Goal: Task Accomplishment & Management: Complete application form

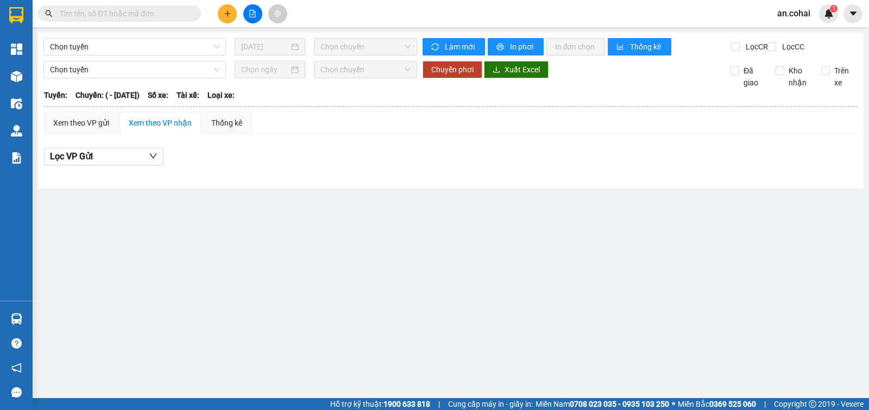
type input "[DATE]"
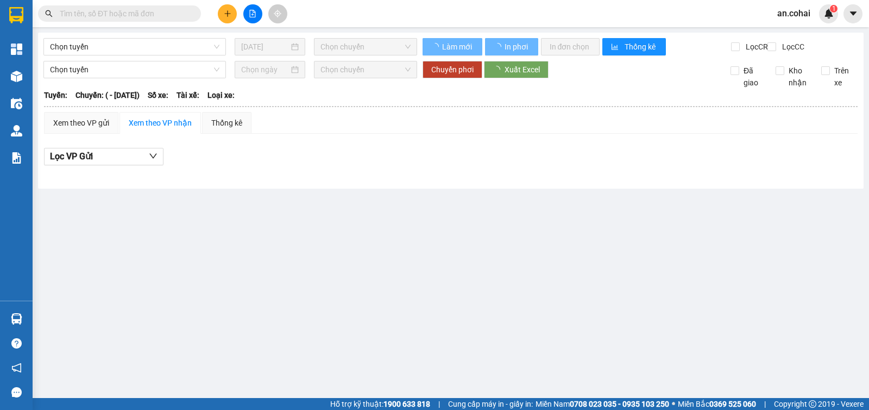
type input "13/01/2021"
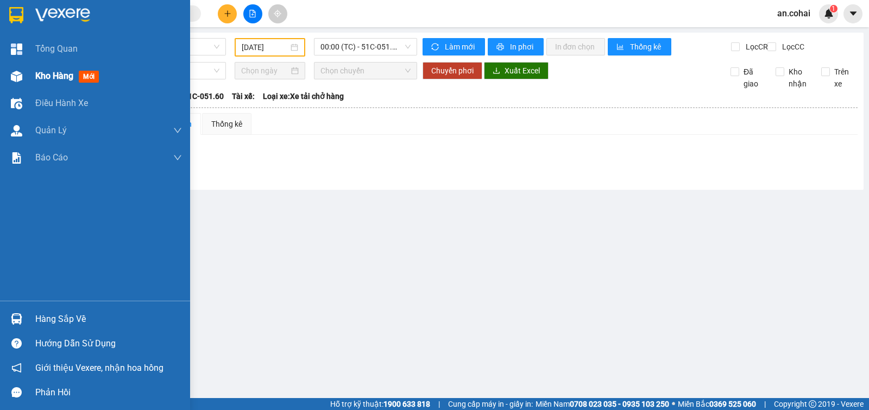
click at [0, 74] on div "Kho hàng mới" at bounding box center [95, 75] width 190 height 27
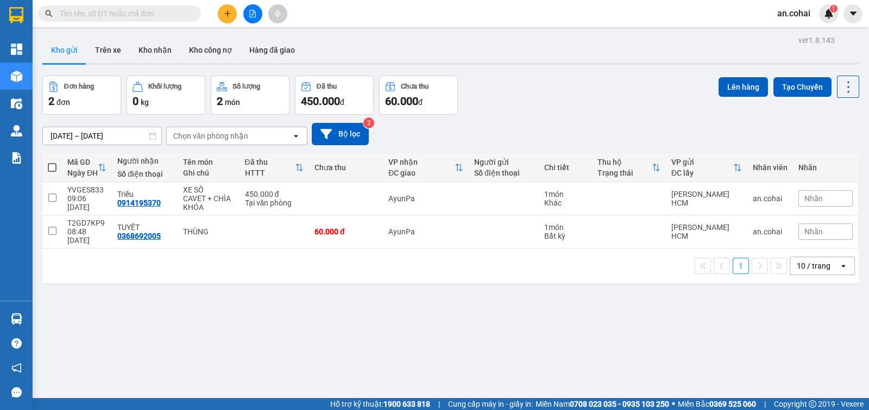
click at [181, 13] on input "text" at bounding box center [124, 14] width 128 height 12
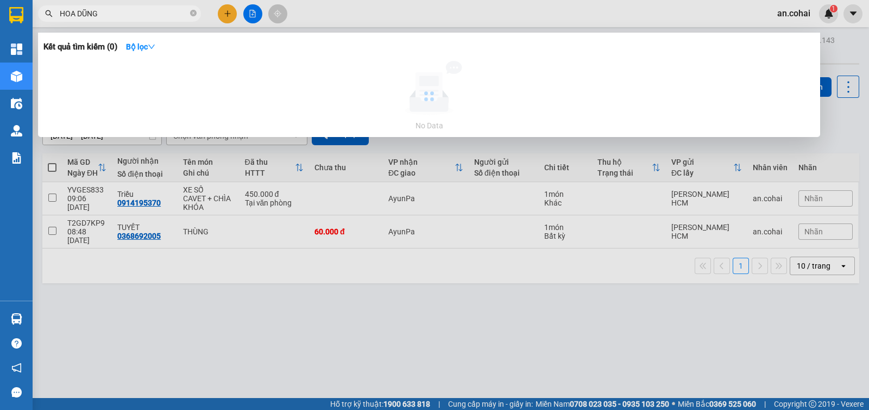
type input "HOA DŨNG"
click at [114, 58] on div "Kết quả tìm kiếm ( 0 ) Bộ lọc No Data" at bounding box center [429, 85] width 782 height 104
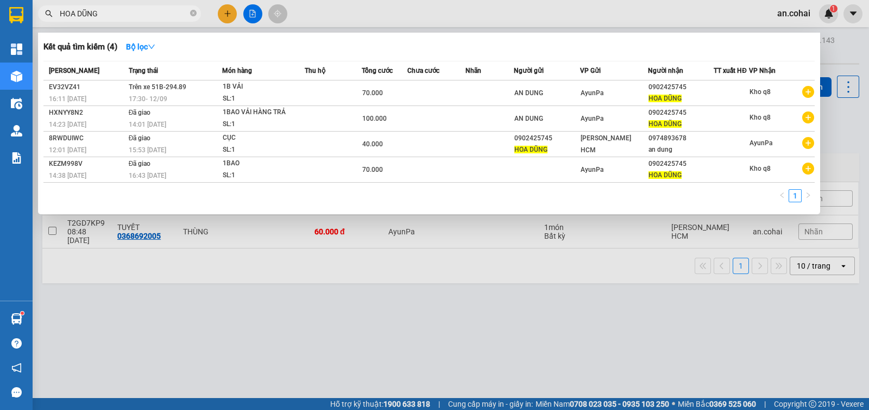
drag, startPoint x: 205, startPoint y: 248, endPoint x: 162, endPoint y: 263, distance: 45.9
click at [205, 249] on div at bounding box center [434, 205] width 869 height 410
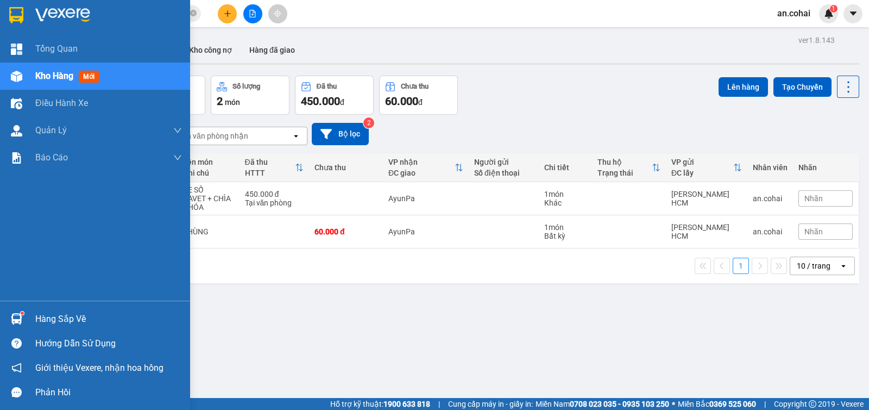
click at [28, 312] on div "Hàng sắp về" at bounding box center [95, 318] width 190 height 24
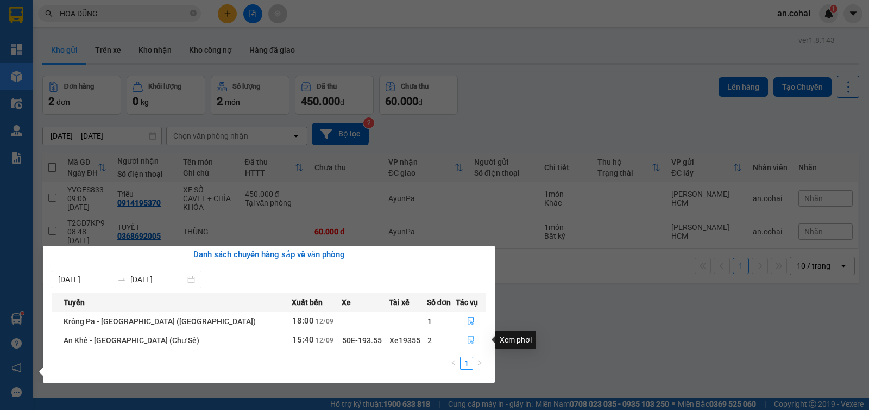
click at [468, 336] on icon "file-done" at bounding box center [471, 340] width 7 height 8
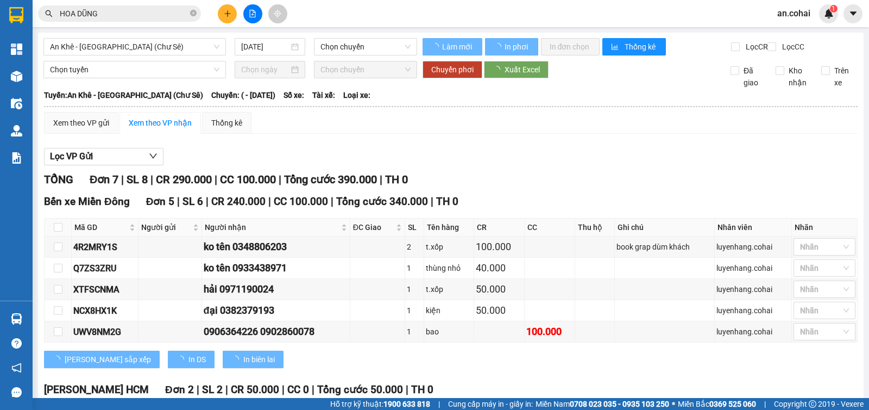
type input "[DATE]"
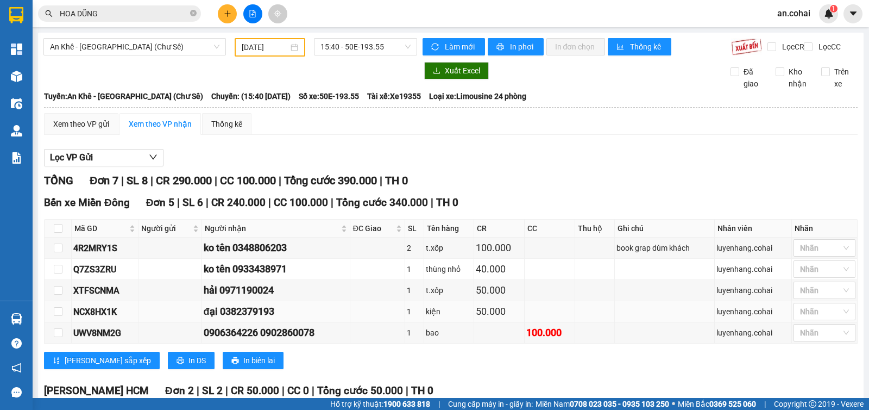
scroll to position [130, 0]
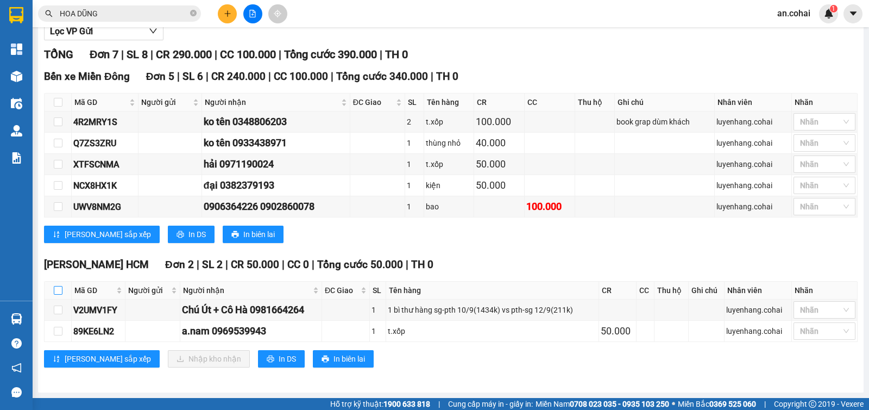
click at [60, 294] on input "checkbox" at bounding box center [58, 290] width 9 height 9
checkbox input "true"
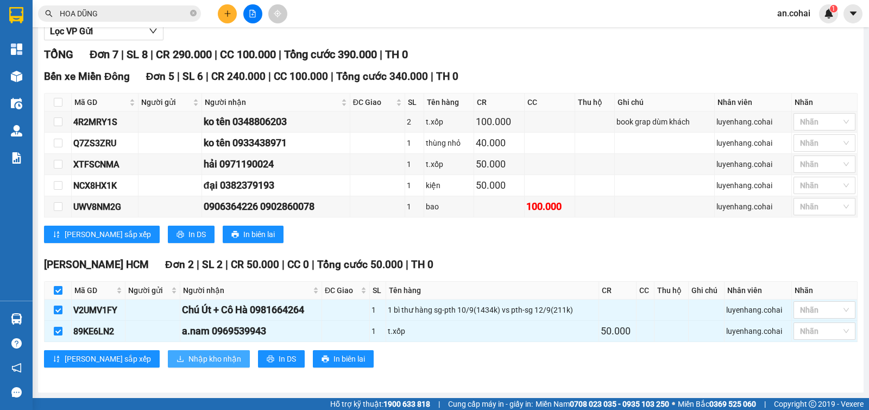
click at [177, 357] on icon "download" at bounding box center [181, 359] width 8 height 8
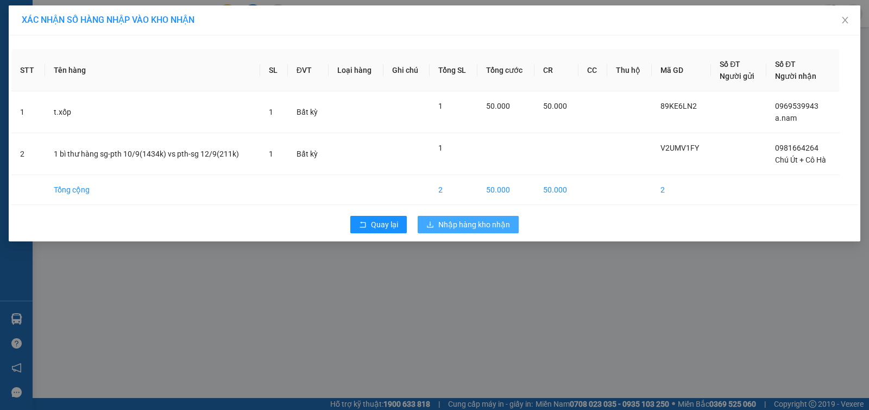
click at [505, 216] on button "Nhập hàng kho nhận" at bounding box center [468, 224] width 101 height 17
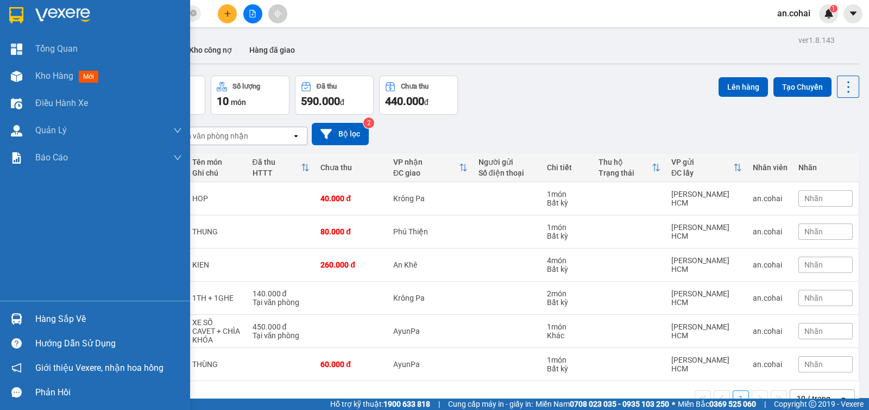
click at [15, 311] on div at bounding box center [16, 318] width 19 height 19
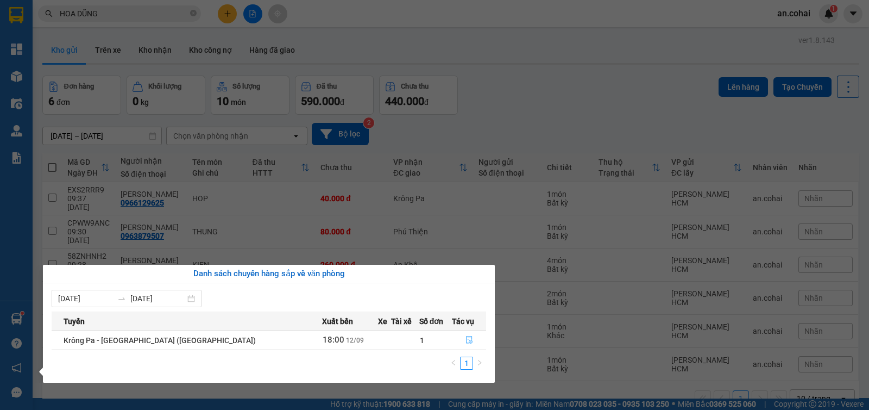
click at [465, 342] on button "button" at bounding box center [468, 339] width 33 height 17
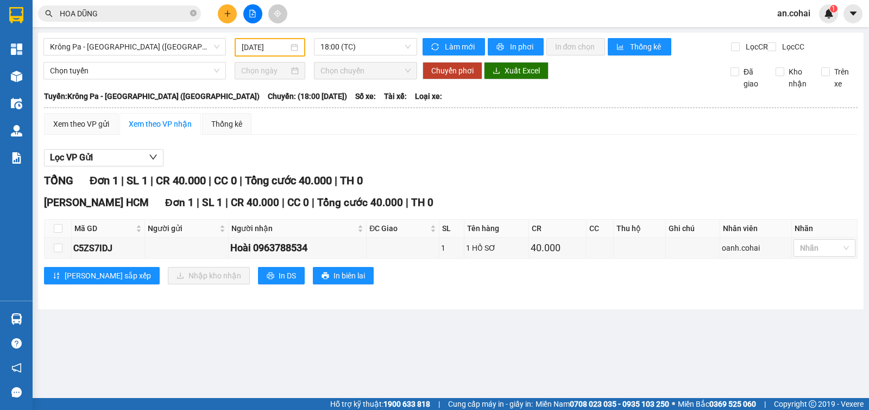
click at [49, 237] on th at bounding box center [58, 228] width 27 height 18
click at [54, 234] on label at bounding box center [58, 228] width 9 height 12
click at [54, 232] on input "checkbox" at bounding box center [58, 228] width 9 height 9
checkbox input "true"
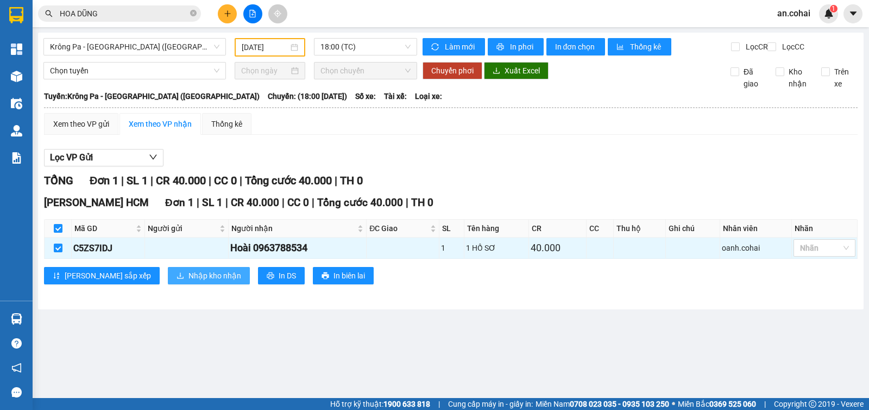
click at [171, 284] on button "Nhập kho nhận" at bounding box center [209, 275] width 82 height 17
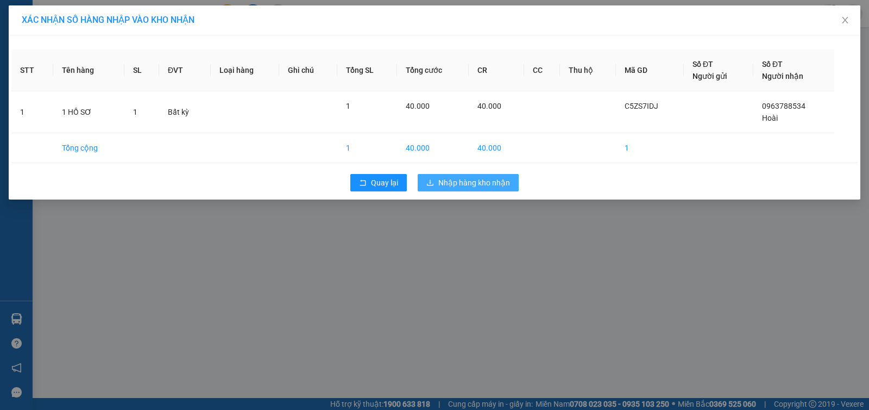
click at [493, 182] on span "Nhập hàng kho nhận" at bounding box center [474, 183] width 72 height 12
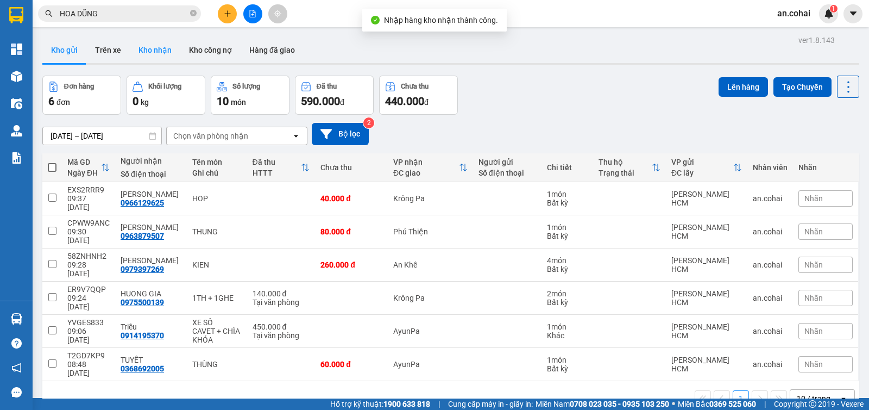
click at [139, 45] on button "Kho nhận" at bounding box center [155, 50] width 51 height 26
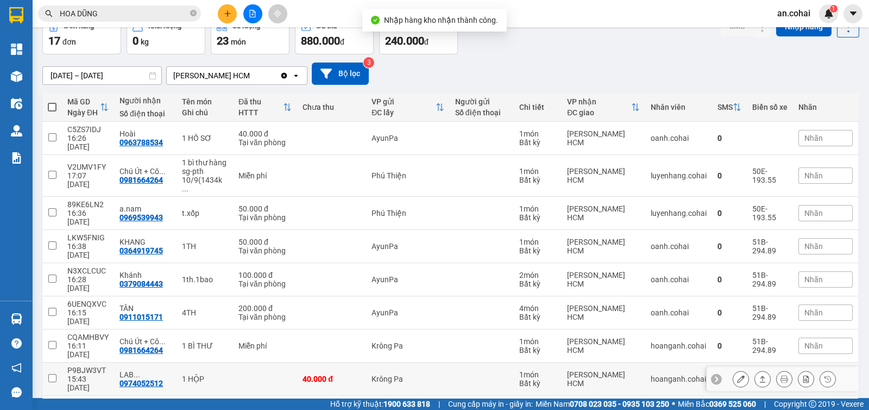
scroll to position [89, 0]
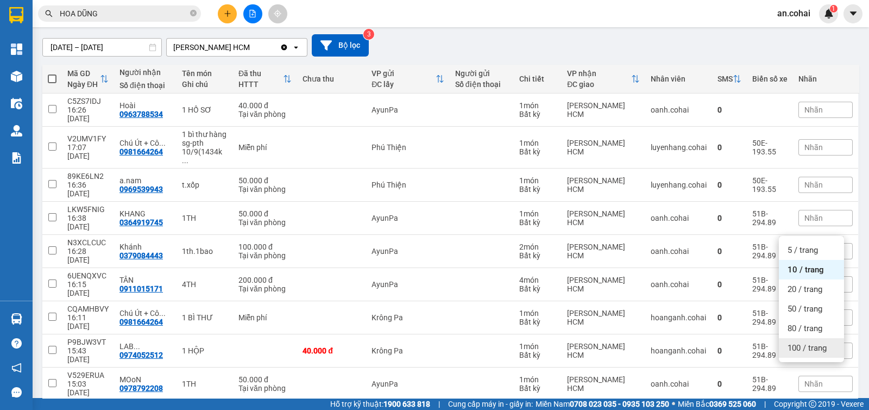
click at [809, 354] on div "100 / trang" at bounding box center [811, 348] width 65 height 20
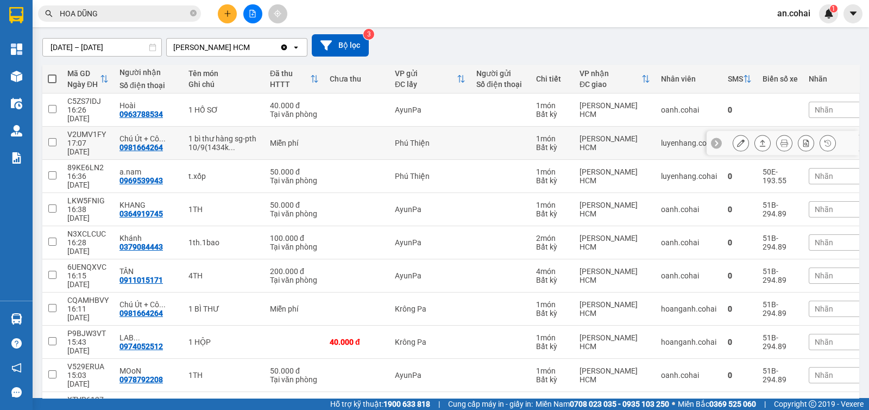
click at [755, 142] on button at bounding box center [762, 143] width 15 height 19
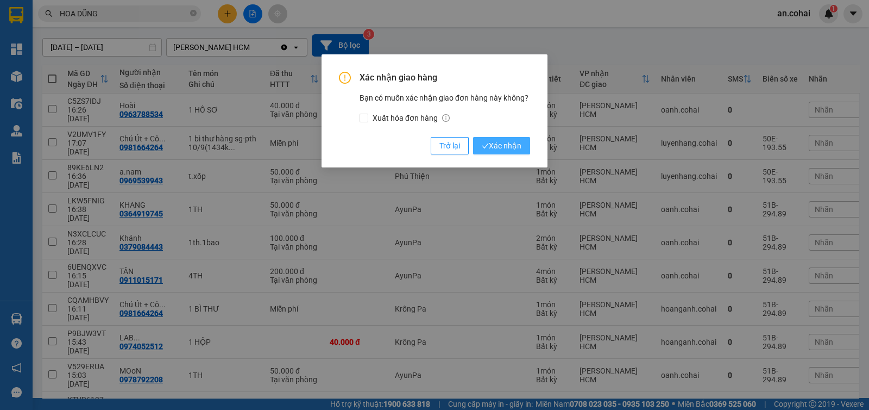
click at [518, 143] on span "Xác nhận" at bounding box center [502, 146] width 40 height 12
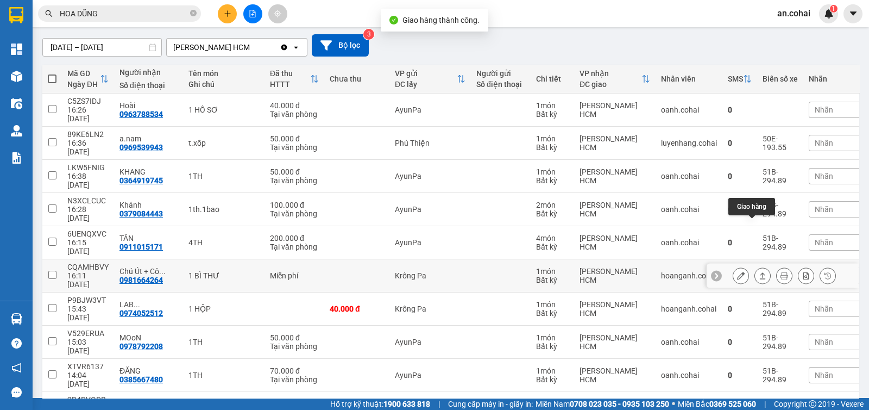
click at [759, 272] on icon at bounding box center [763, 276] width 8 height 8
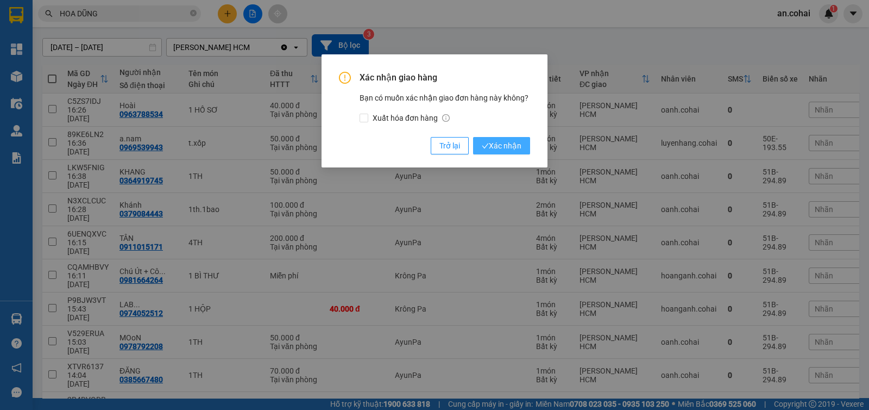
click at [519, 150] on span "Xác nhận" at bounding box center [502, 146] width 40 height 12
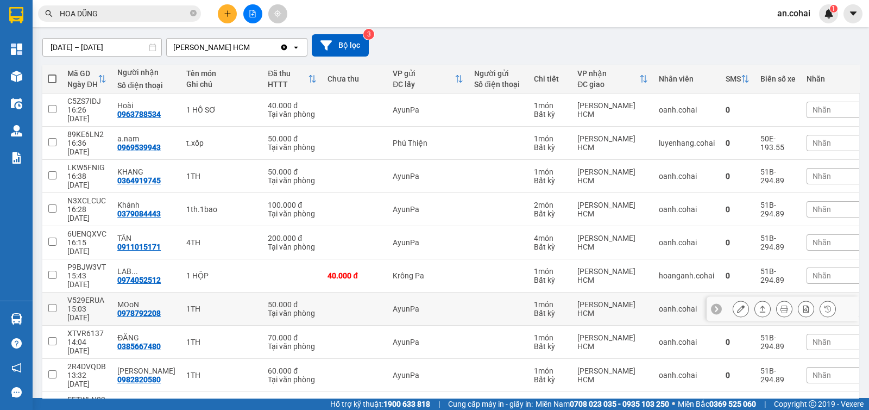
scroll to position [210, 0]
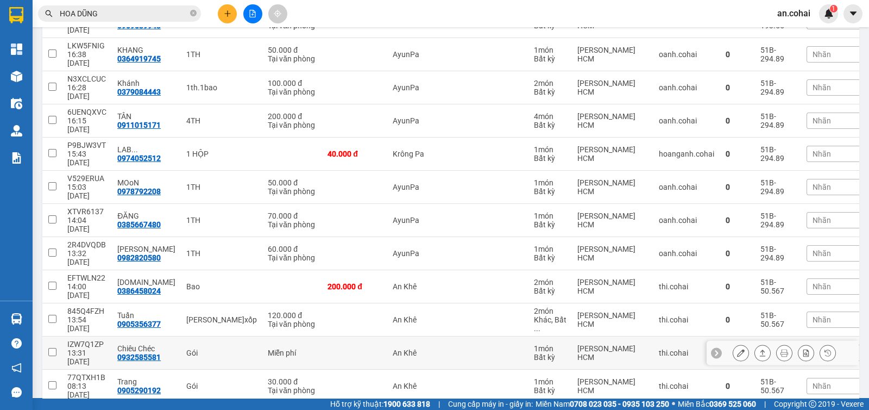
click at [757, 343] on button at bounding box center [762, 352] width 15 height 19
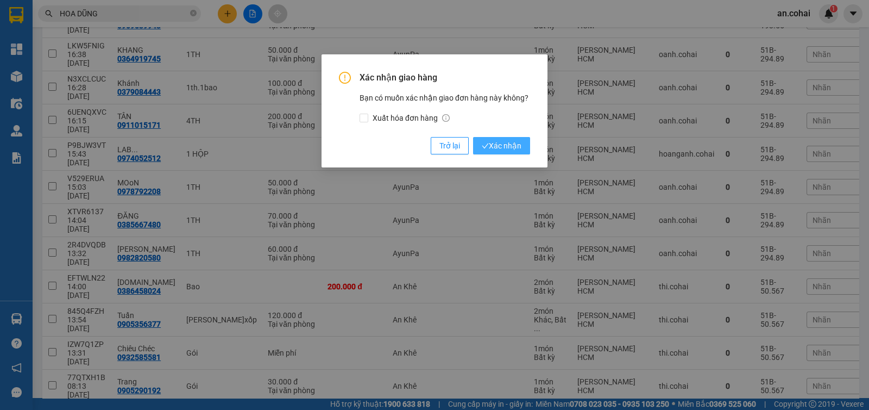
click at [505, 150] on span "Xác nhận" at bounding box center [502, 146] width 40 height 12
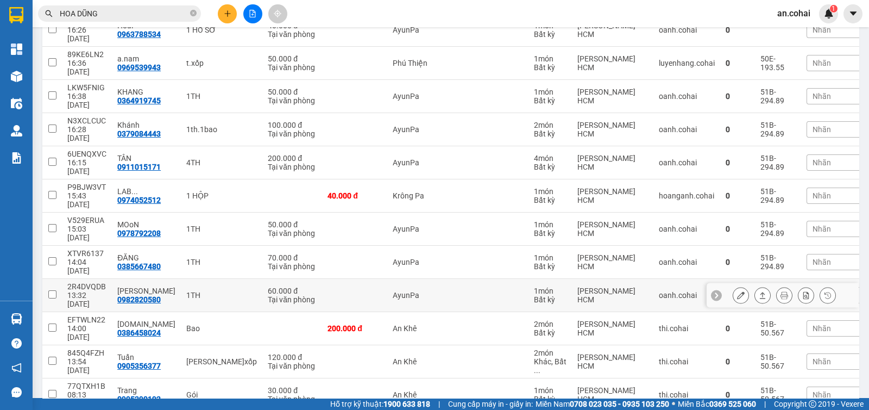
scroll to position [186, 0]
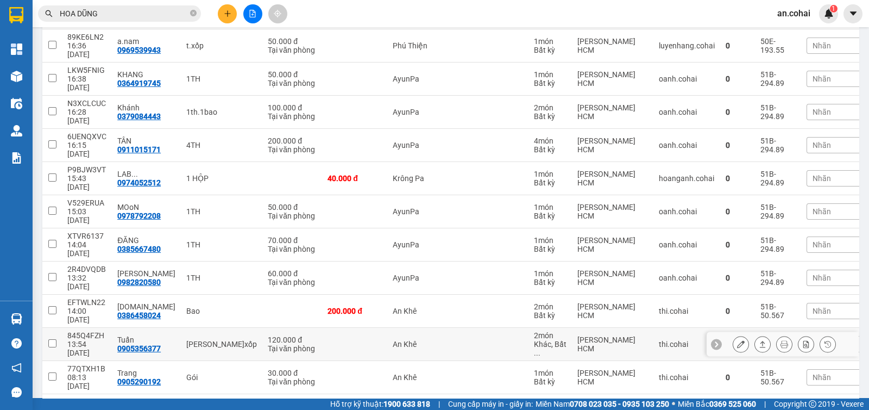
click at [81, 331] on div "845Q4FZH" at bounding box center [86, 335] width 39 height 9
checkbox input "true"
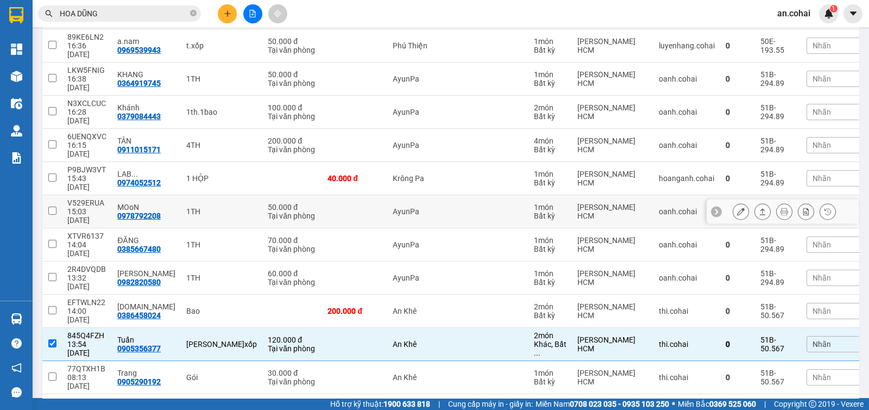
click at [68, 207] on div "15:03 [DATE]" at bounding box center [86, 215] width 39 height 17
checkbox input "true"
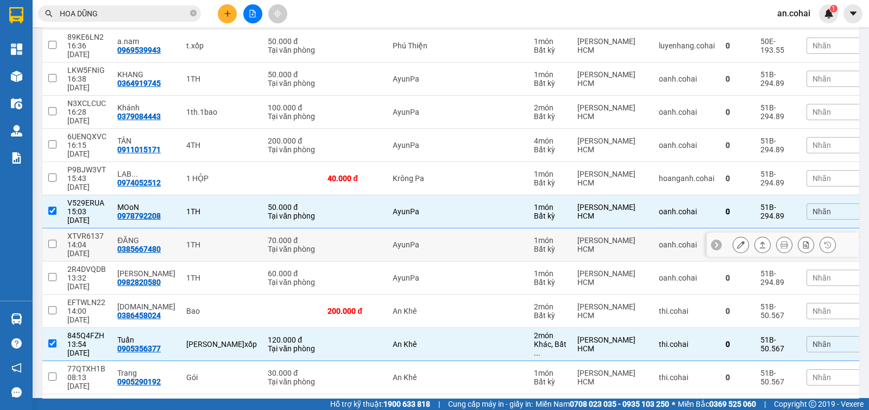
click at [77, 240] on div "14:04 [DATE]" at bounding box center [86, 248] width 39 height 17
checkbox input "true"
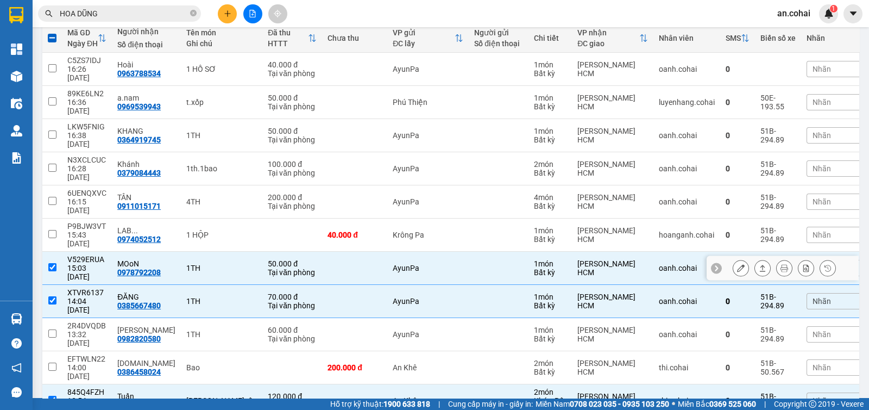
scroll to position [118, 0]
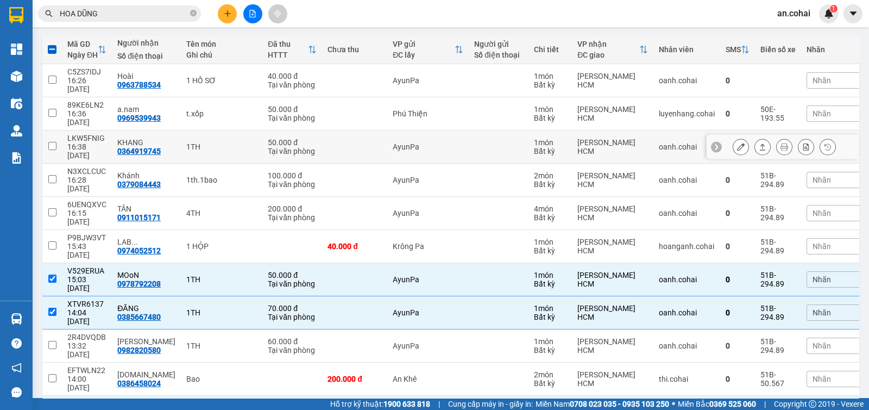
click at [81, 142] on div "16:38 [DATE]" at bounding box center [86, 150] width 39 height 17
checkbox input "true"
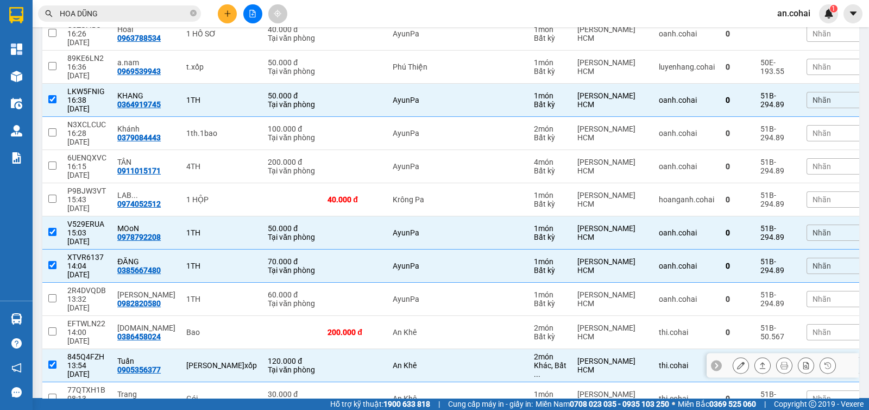
scroll to position [186, 0]
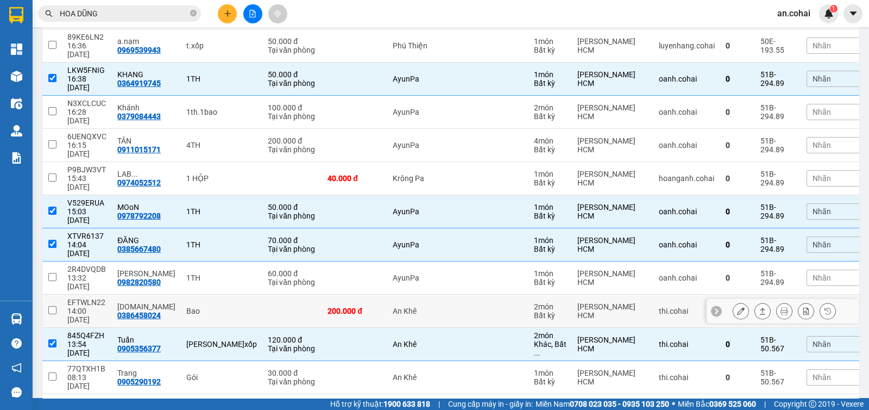
click at [98, 306] on div "14:00 [DATE]" at bounding box center [86, 314] width 39 height 17
checkbox input "true"
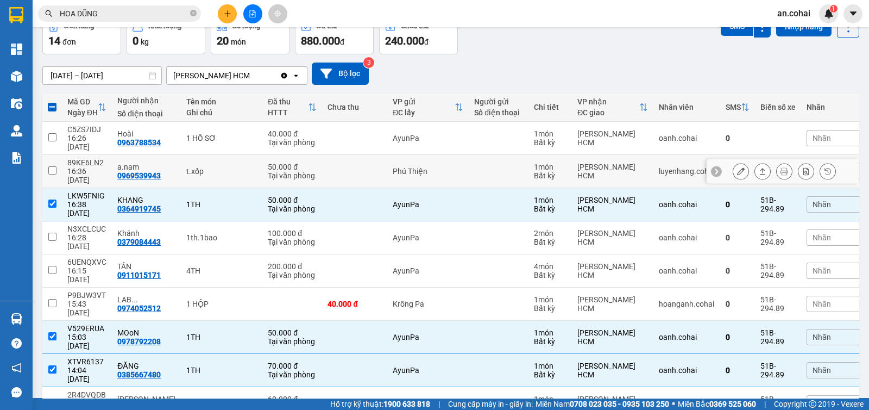
scroll to position [0, 0]
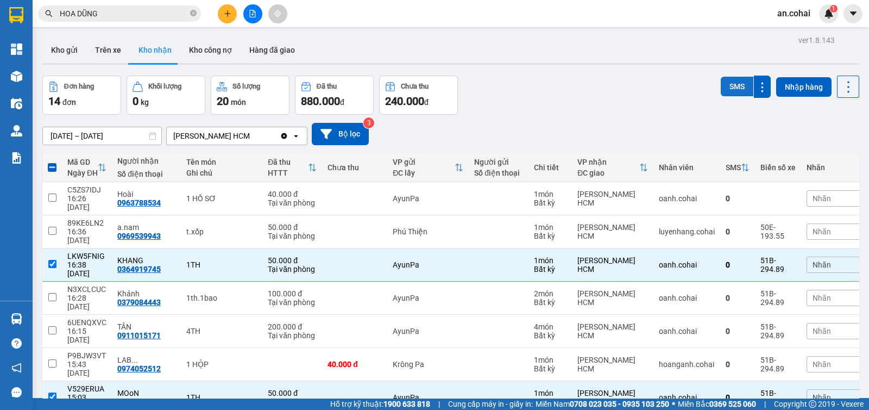
click at [726, 85] on button "SMS" at bounding box center [737, 87] width 33 height 20
click at [231, 12] on button at bounding box center [227, 13] width 19 height 19
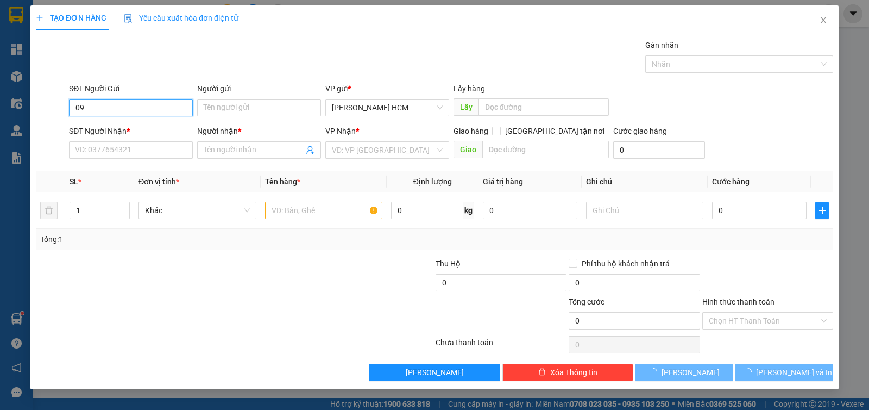
type input "0"
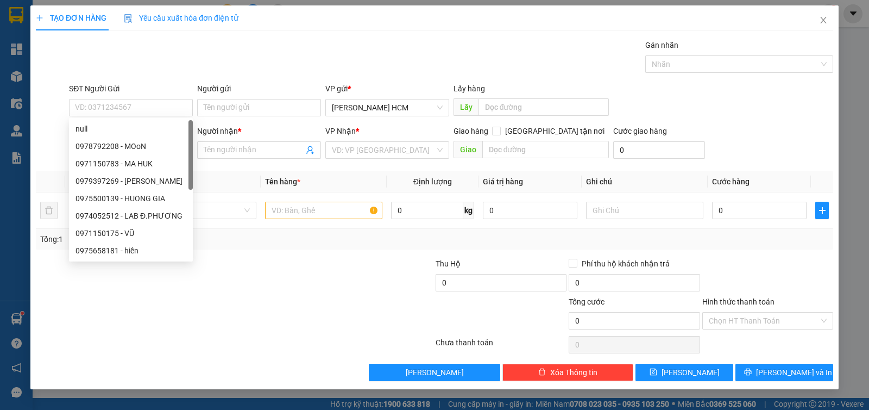
click at [260, 69] on div "Gói vận chuyển * Tiêu chuẩn Gán nhãn Nhãn" at bounding box center [451, 58] width 769 height 38
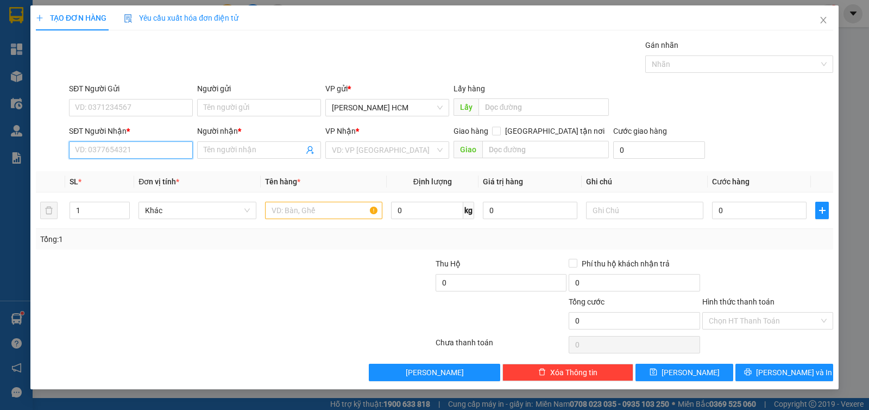
click at [174, 153] on input "SĐT Người Nhận *" at bounding box center [131, 149] width 124 height 17
type input "0976848181"
click at [169, 165] on div "0976848181 - Thảo" at bounding box center [130, 171] width 111 height 12
type input "Thảo"
type input "0976848181"
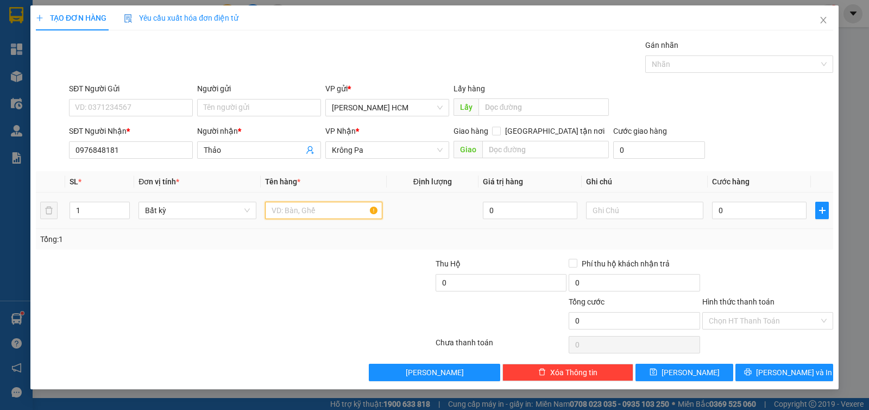
click at [274, 209] on input "text" at bounding box center [323, 210] width 117 height 17
type input "TXOP"
click at [751, 216] on input "0" at bounding box center [759, 210] width 95 height 17
type input "005"
type input "5"
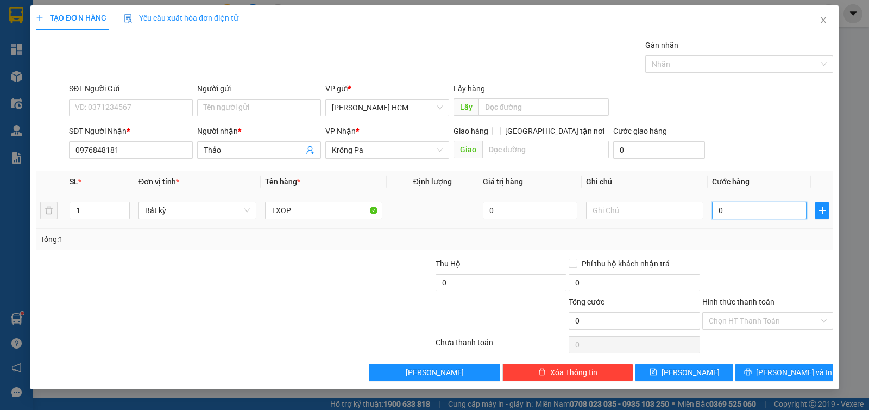
type input "5"
type input "0.050"
type input "50"
type input "50.000"
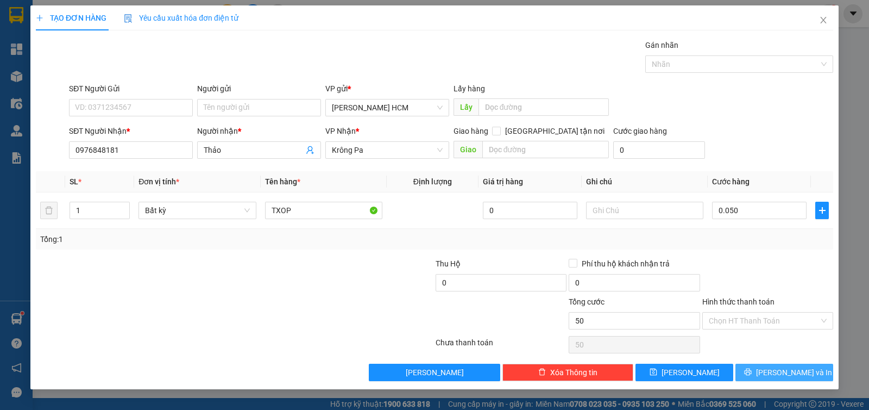
type input "50.000"
click at [752, 374] on icon "printer" at bounding box center [748, 372] width 8 height 8
